Goal: Navigation & Orientation: Find specific page/section

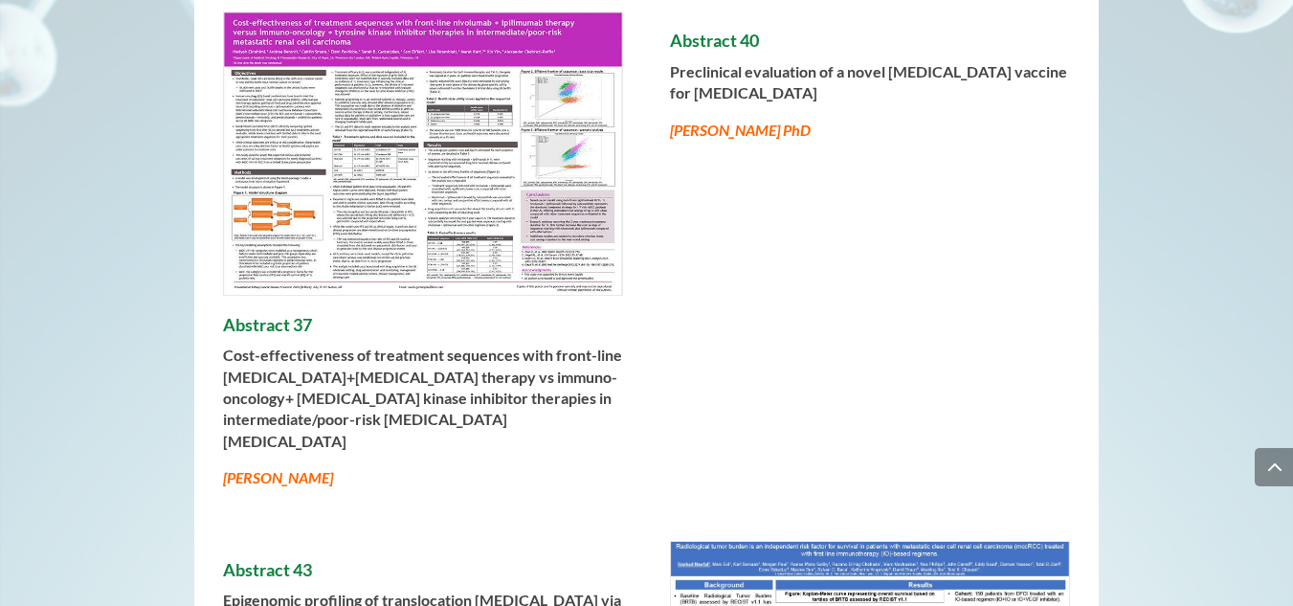
scroll to position [3954, 0]
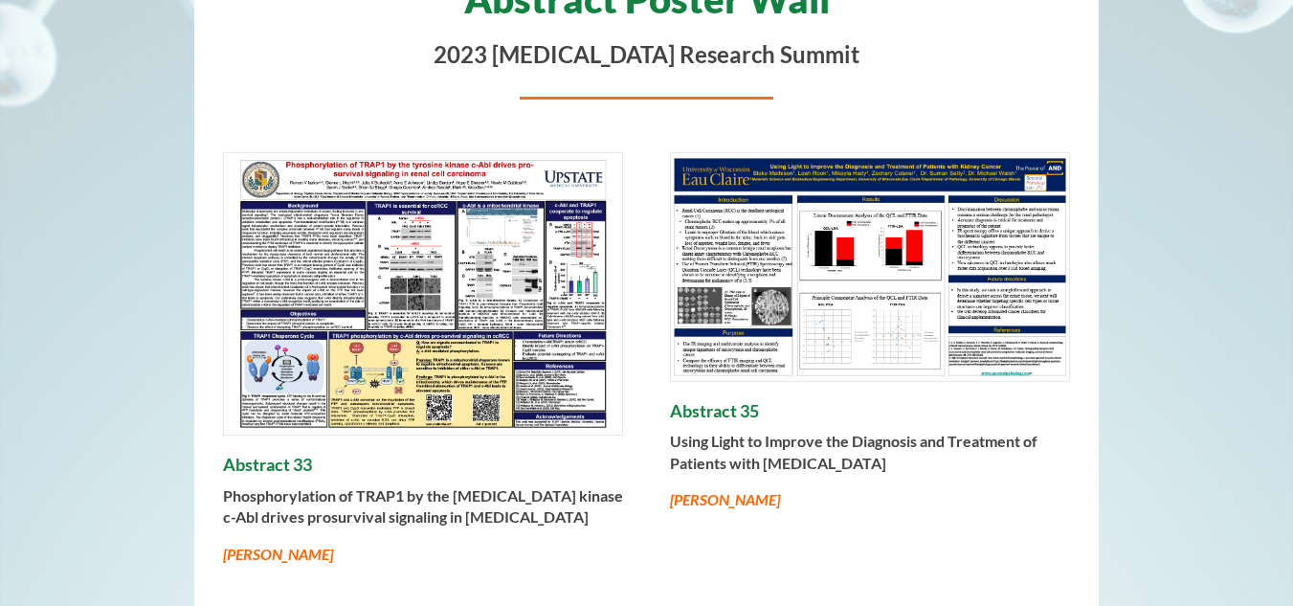
scroll to position [321, 0]
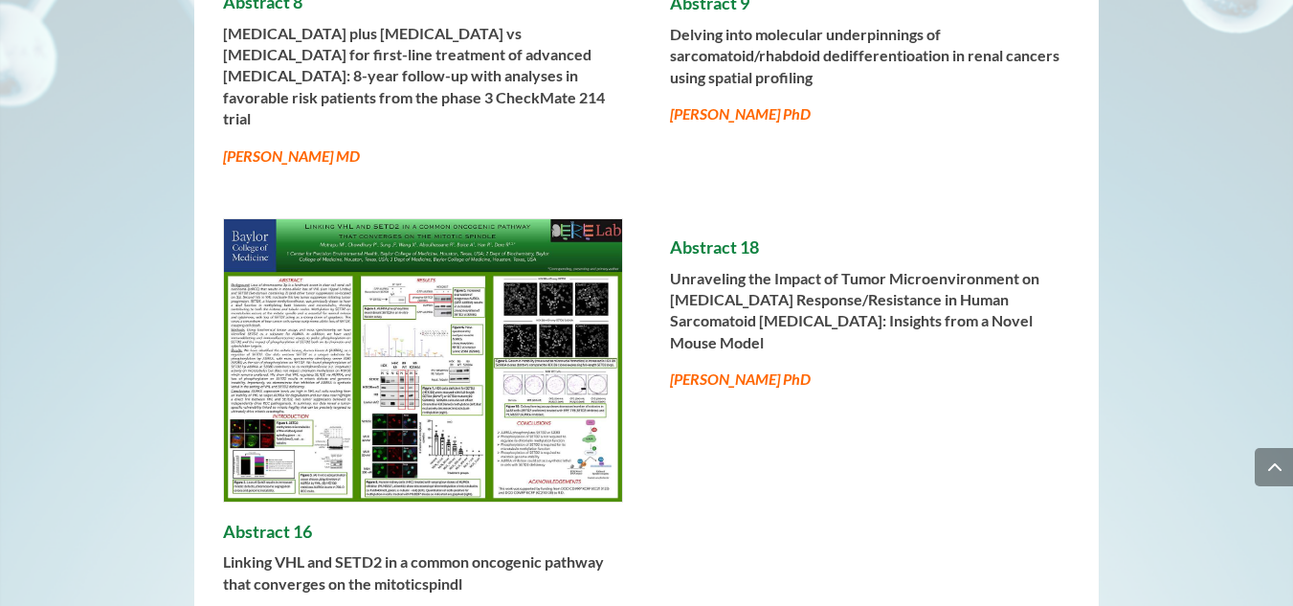
scroll to position [1225, 0]
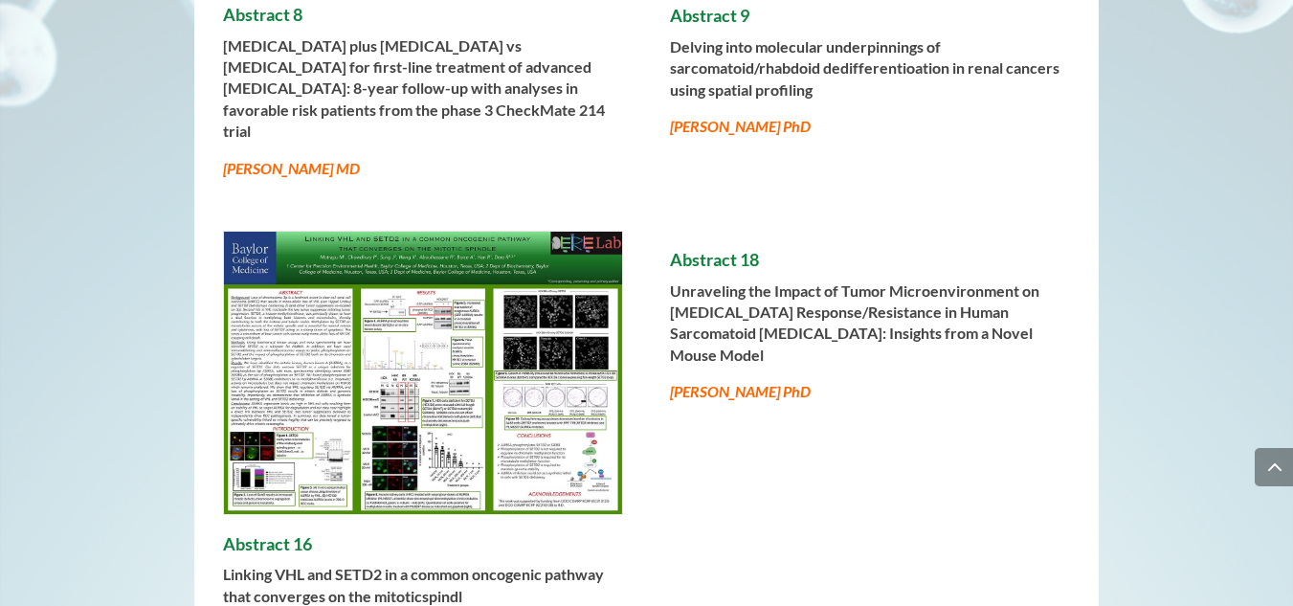
click at [556, 323] on img at bounding box center [423, 373] width 398 height 282
